Goal: Information Seeking & Learning: Check status

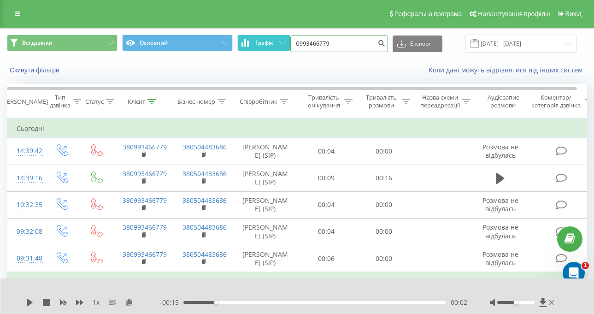
drag, startPoint x: 0, startPoint y: 0, endPoint x: 268, endPoint y: 45, distance: 271.4
click at [268, 45] on div "Всі дзвінки Основний Графік 0993466779 Експорт .csv .xls .xlsx 19.05.2025 - 19.…" at bounding box center [297, 44] width 580 height 18
paste input "96 433 8363"
type input "0 96 433 8363"
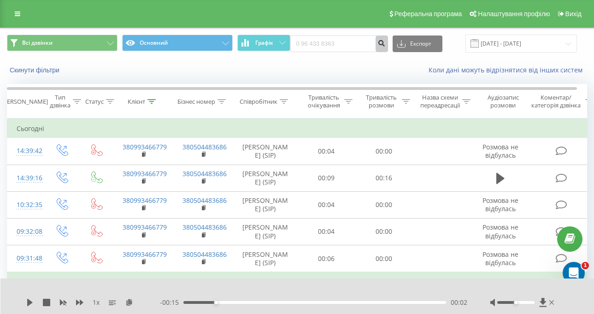
click at [388, 46] on button "submit" at bounding box center [381, 43] width 12 height 17
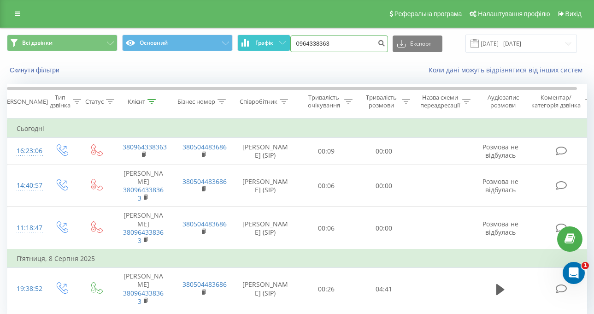
drag, startPoint x: 359, startPoint y: 43, endPoint x: 267, endPoint y: 39, distance: 92.2
click at [267, 39] on div "Всі дзвінки Основний Графік 0964338363 Експорт .csv .xls .xlsx 19.05.2025 - 19.…" at bounding box center [297, 44] width 580 height 18
paste input "93466779"
type input "0993466779"
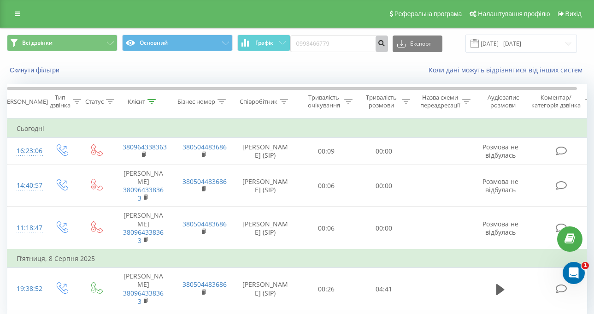
click at [385, 43] on icon "submit" at bounding box center [382, 42] width 8 height 6
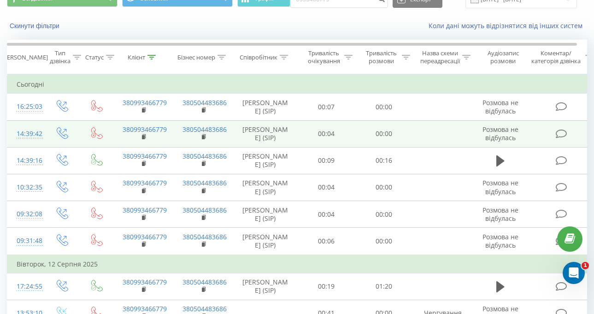
scroll to position [46, 0]
